Goal: Task Accomplishment & Management: Complete application form

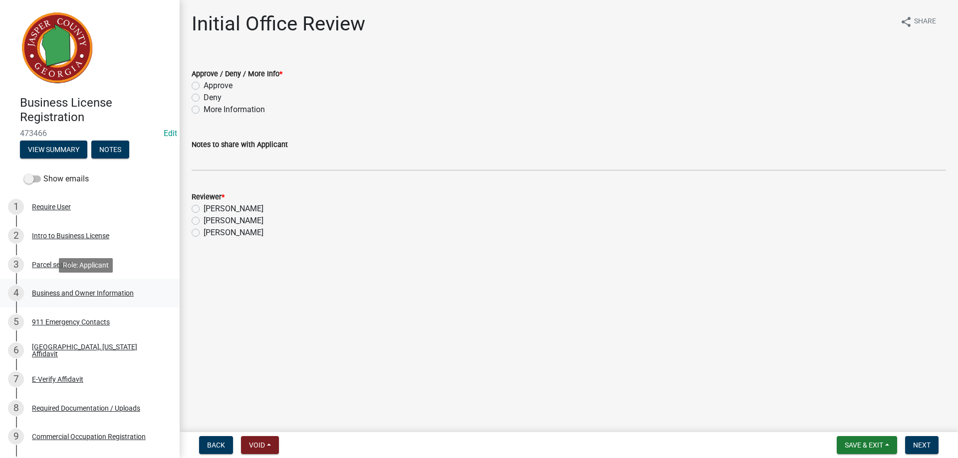
click at [99, 296] on div "Business and Owner Information" at bounding box center [83, 293] width 102 height 7
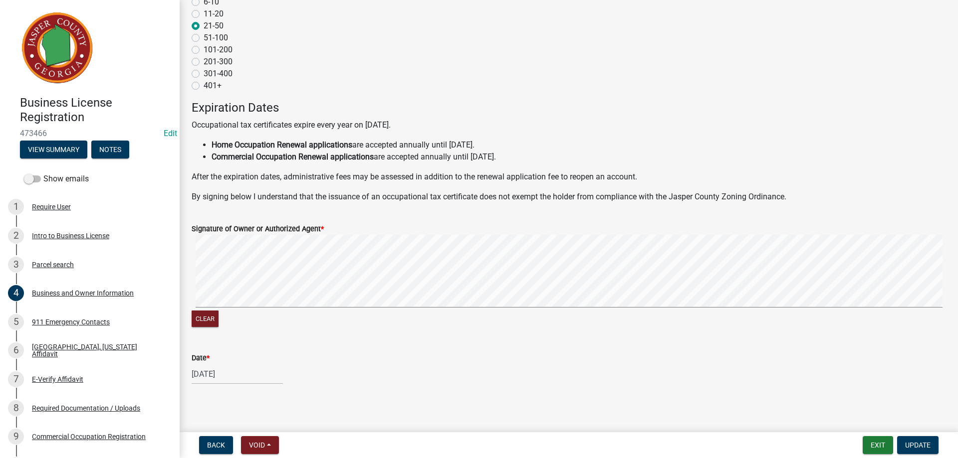
scroll to position [915, 0]
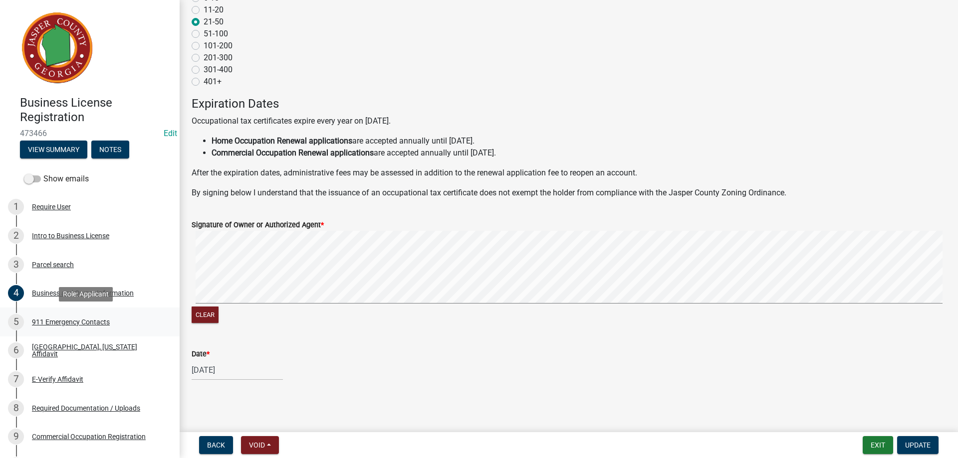
click at [105, 325] on div "911 Emergency Contacts" at bounding box center [71, 322] width 78 height 7
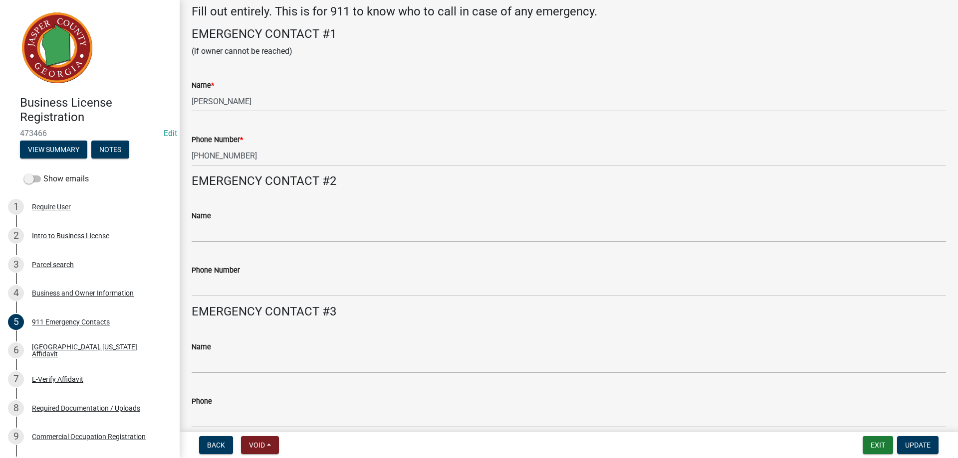
scroll to position [98, 0]
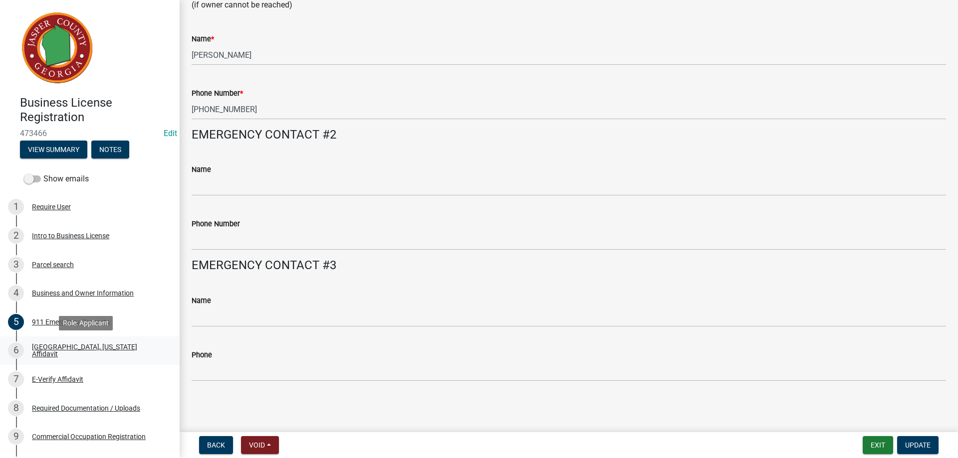
click at [98, 348] on div "[GEOGRAPHIC_DATA], [US_STATE] Affidavit" at bounding box center [98, 351] width 132 height 14
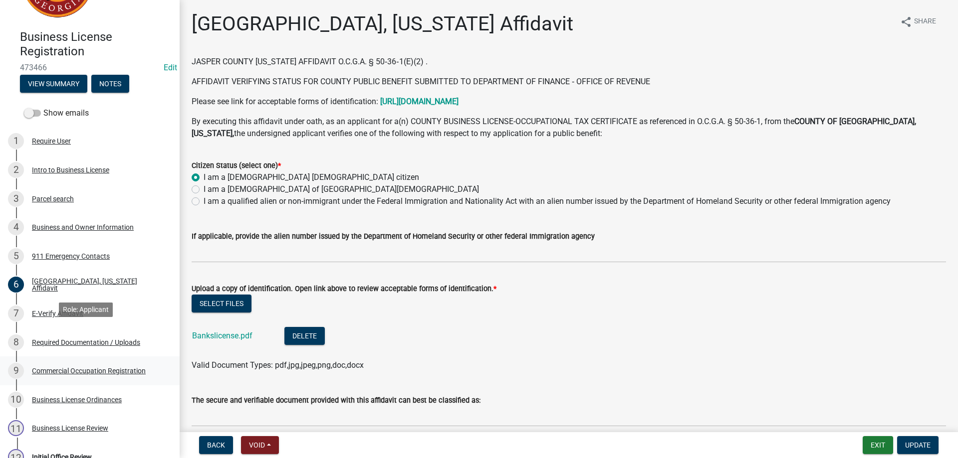
scroll to position [100, 0]
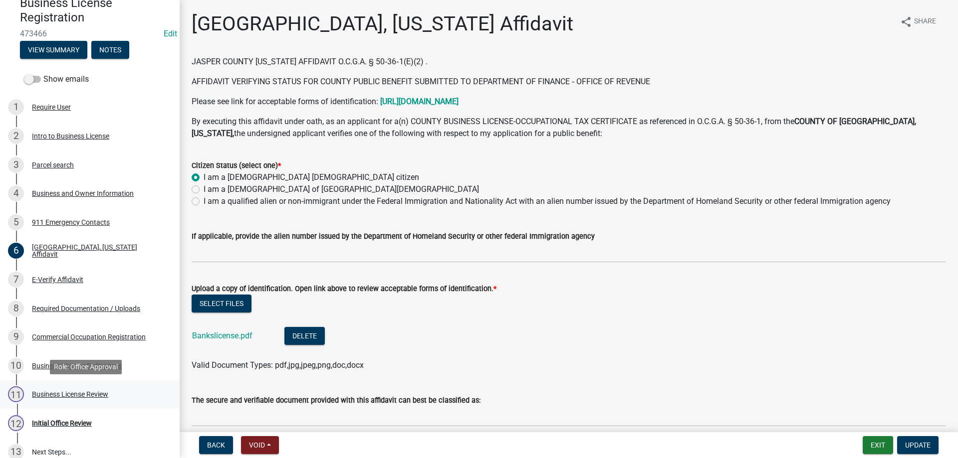
click at [106, 394] on div "Business License Review" at bounding box center [70, 394] width 76 height 7
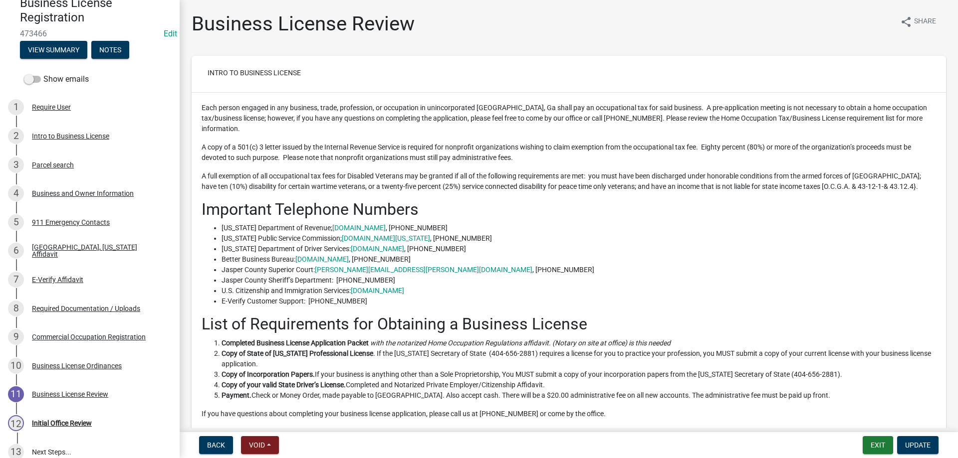
scroll to position [150, 0]
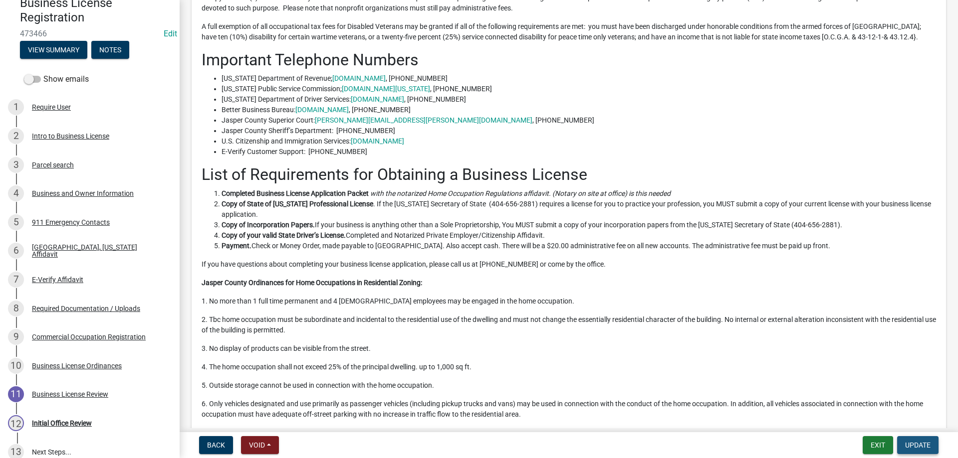
click at [928, 442] on span "Update" at bounding box center [917, 445] width 25 height 8
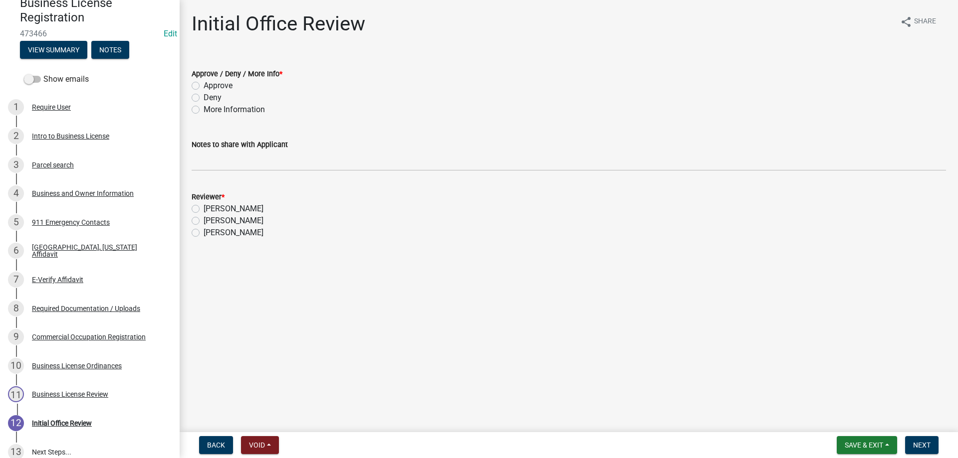
click at [204, 84] on label "Approve" at bounding box center [218, 86] width 29 height 12
click at [204, 84] on input "Approve" at bounding box center [207, 83] width 6 height 6
radio input "true"
click at [204, 222] on label "[PERSON_NAME]" at bounding box center [234, 221] width 60 height 12
click at [204, 221] on input "[PERSON_NAME]" at bounding box center [207, 218] width 6 height 6
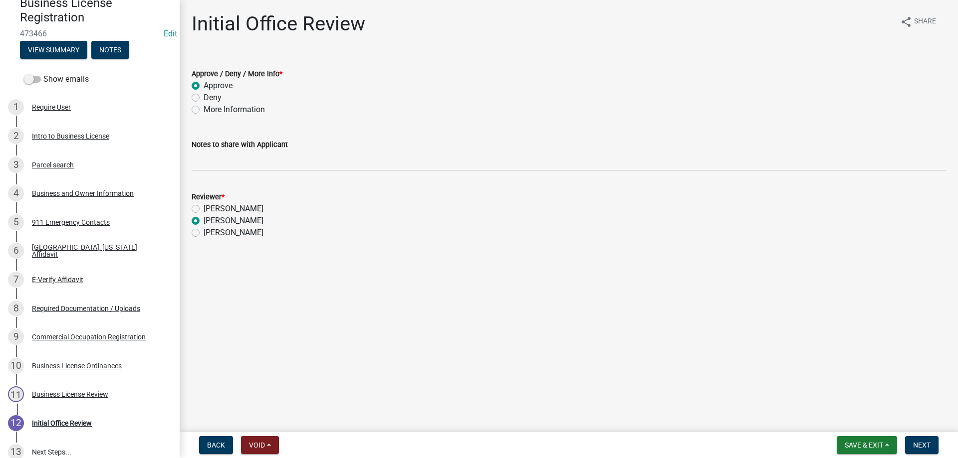
radio input "true"
click at [921, 440] on button "Next" at bounding box center [921, 445] width 33 height 18
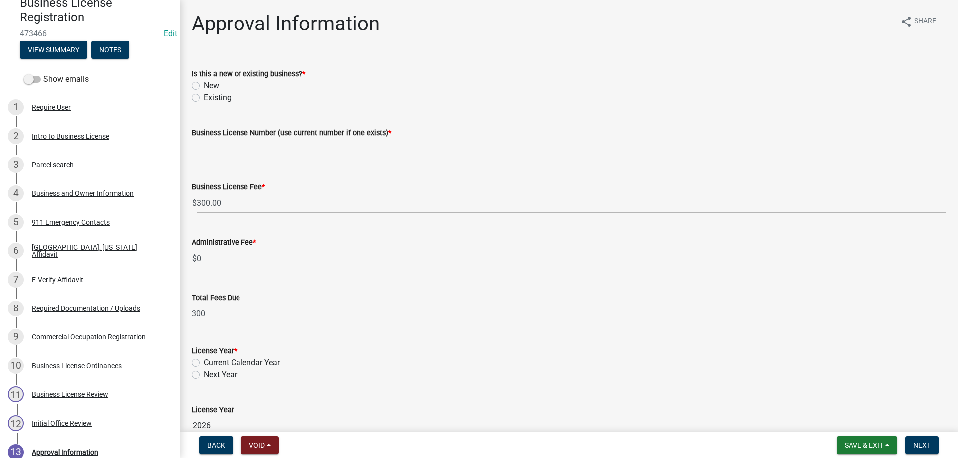
click at [204, 101] on label "Existing" at bounding box center [218, 98] width 28 height 12
click at [204, 98] on input "Existing" at bounding box center [207, 95] width 6 height 6
radio input "true"
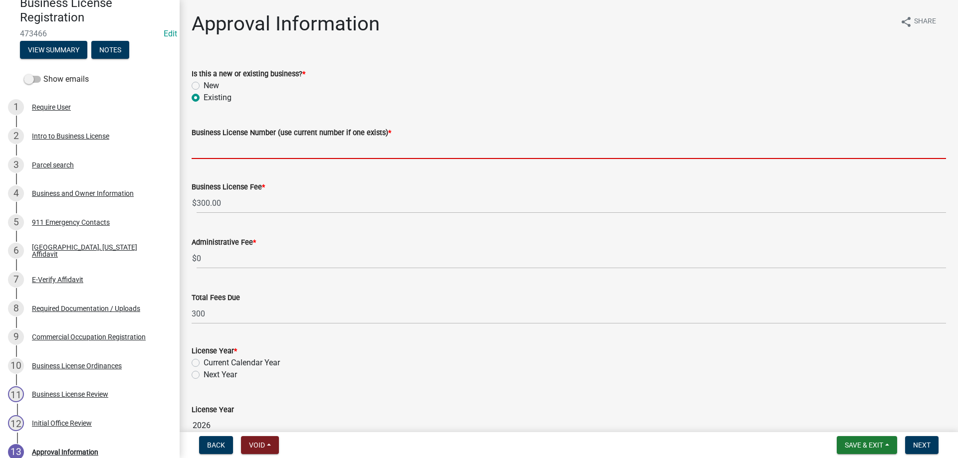
click at [222, 149] on input "Business License Number (use current number if one exists) *" at bounding box center [569, 149] width 754 height 20
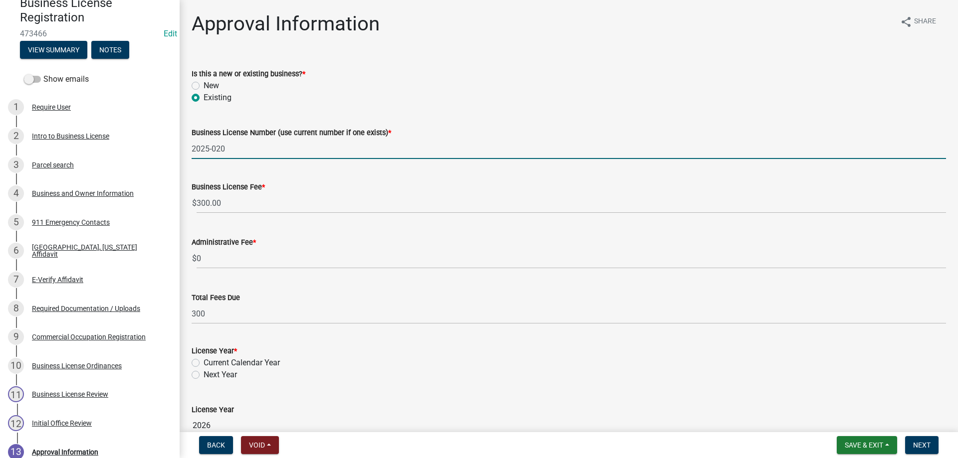
type input "2025-020"
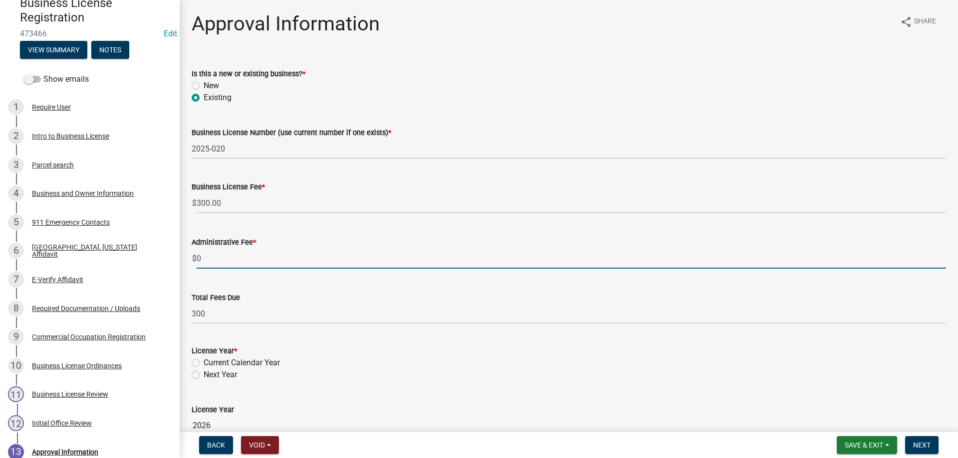
click at [220, 259] on input "0" at bounding box center [571, 258] width 749 height 20
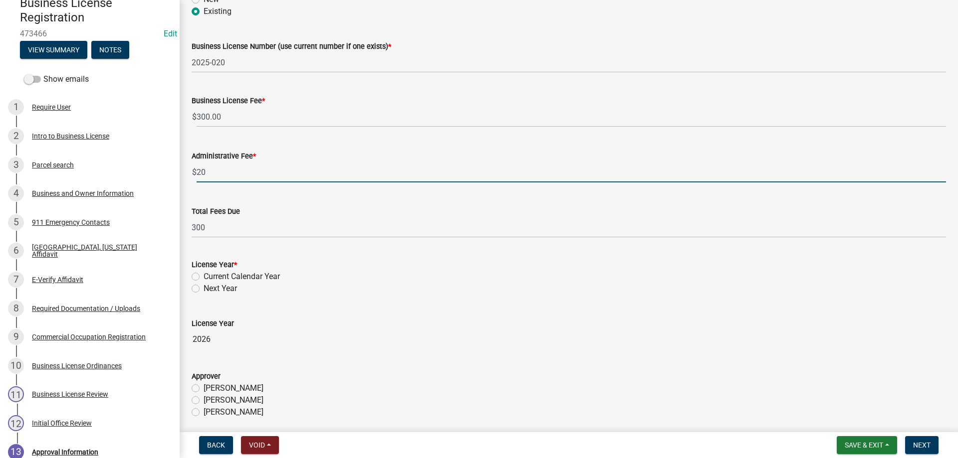
scroll to position [100, 0]
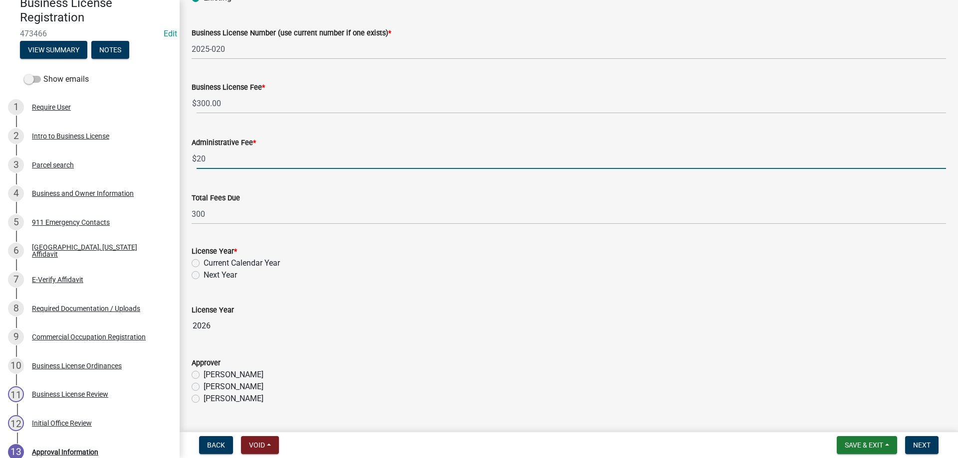
type input "20"
click at [194, 261] on wm-data-entity-input-list "Is this a new or existing business? * New Existing Business License Number (use…" at bounding box center [569, 213] width 754 height 515
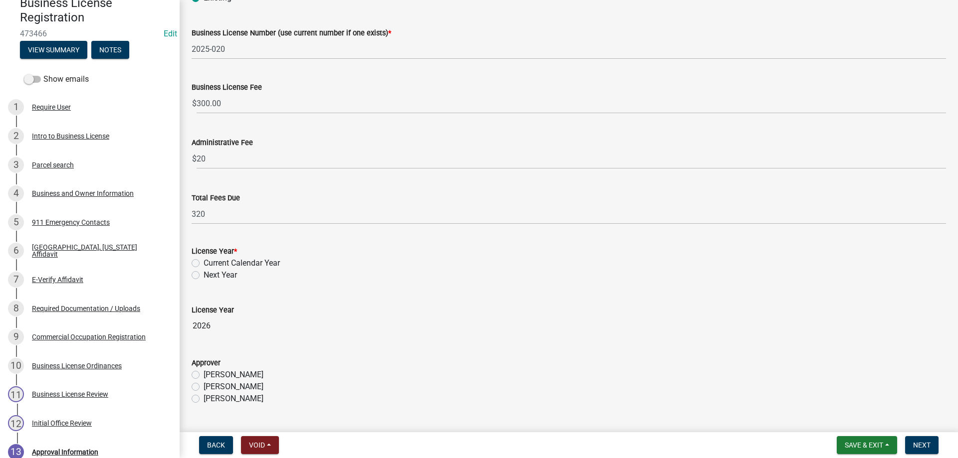
click at [204, 263] on label "Current Calendar Year" at bounding box center [242, 263] width 76 height 12
click at [204, 263] on input "Current Calendar Year" at bounding box center [207, 260] width 6 height 6
radio input "true"
click at [204, 385] on label "[PERSON_NAME]" at bounding box center [234, 387] width 60 height 12
click at [204, 385] on input "[PERSON_NAME]" at bounding box center [207, 384] width 6 height 6
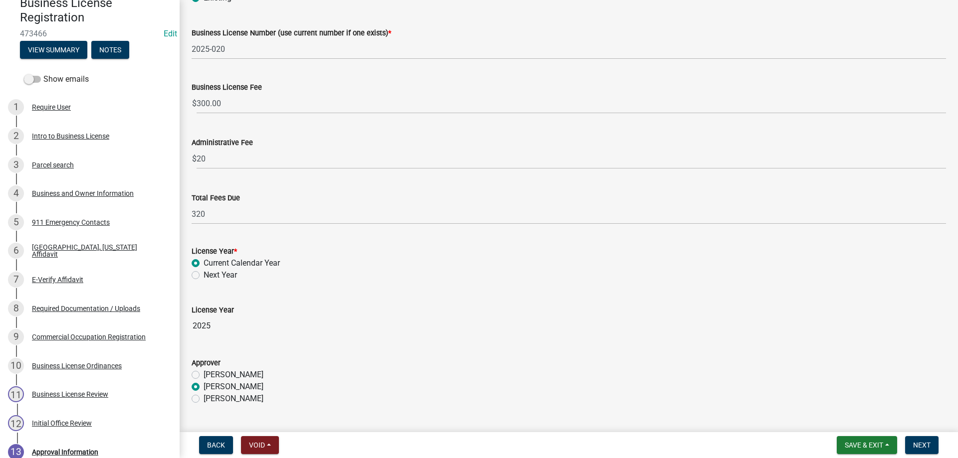
radio input "true"
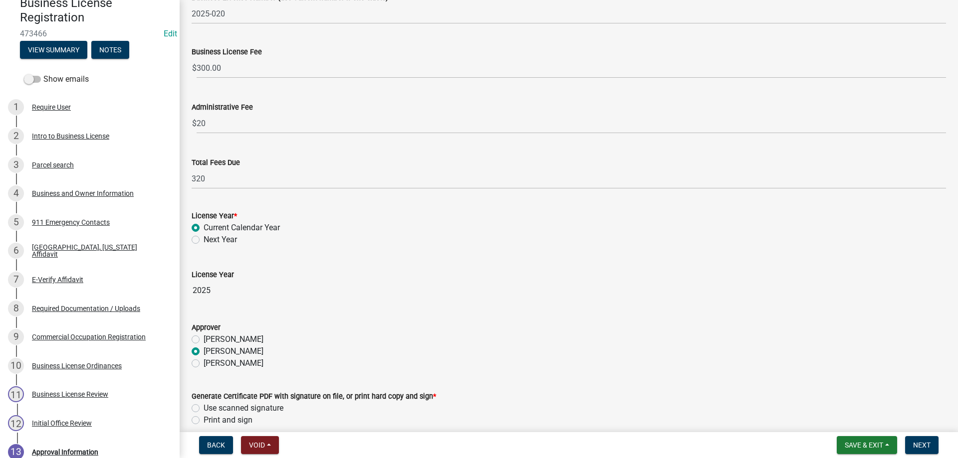
scroll to position [181, 0]
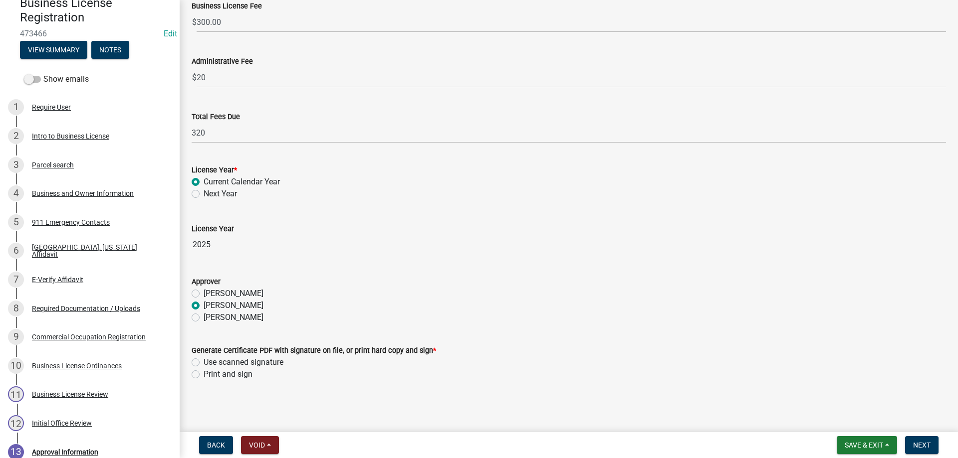
click at [204, 359] on label "Use scanned signature" at bounding box center [244, 363] width 80 height 12
click at [204, 359] on input "Use scanned signature" at bounding box center [207, 360] width 6 height 6
radio input "true"
click at [916, 448] on span "Next" at bounding box center [921, 445] width 17 height 8
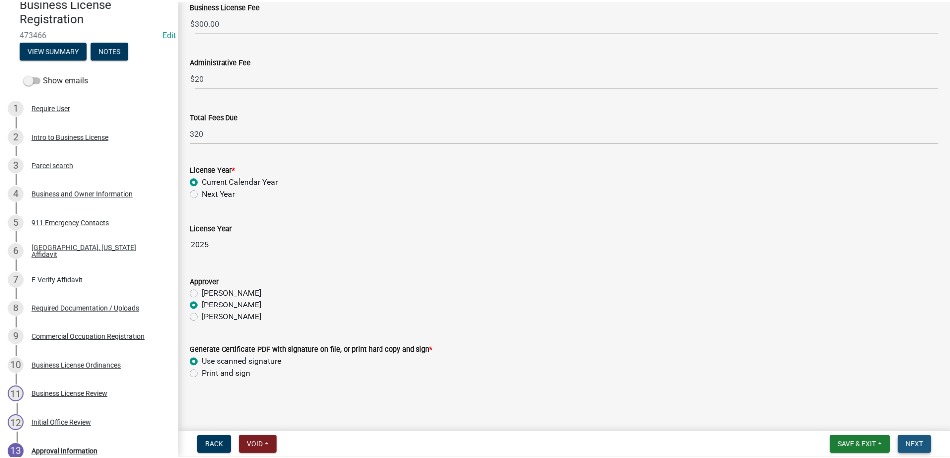
scroll to position [0, 0]
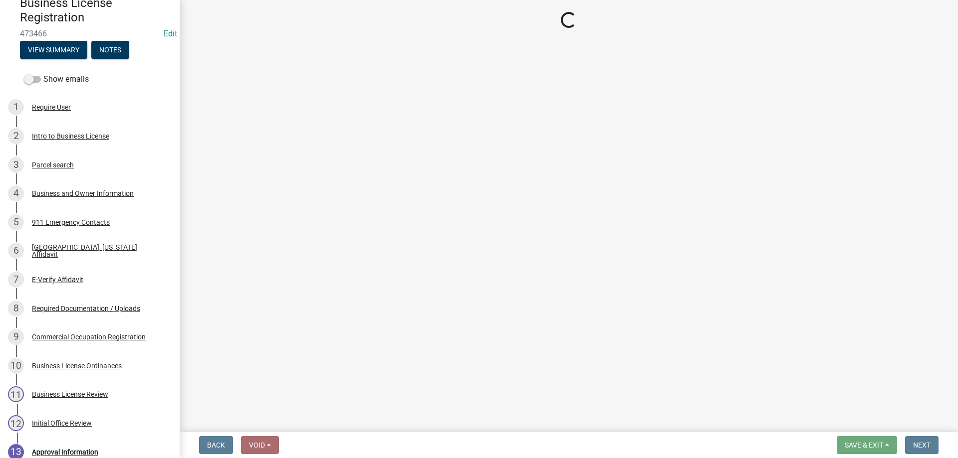
select select "3: 3"
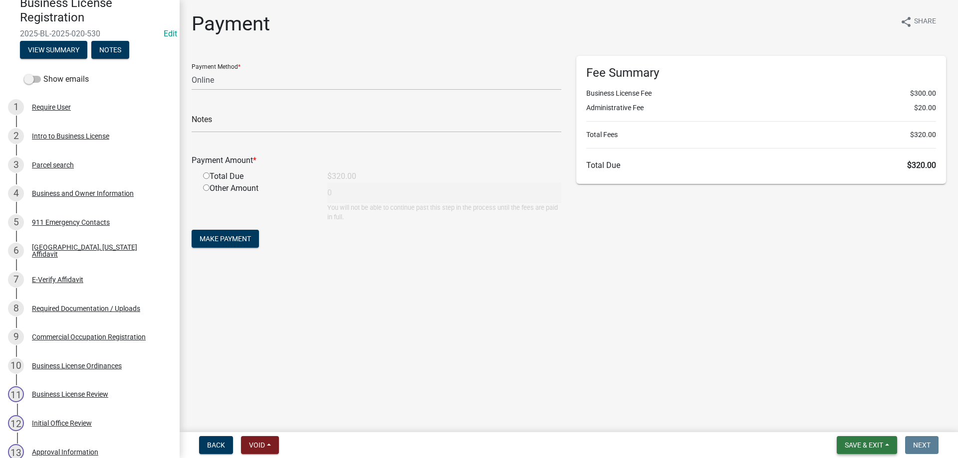
click at [860, 439] on button "Save & Exit" at bounding box center [866, 445] width 60 height 18
click at [860, 416] on button "Save & Exit" at bounding box center [857, 420] width 80 height 24
